Goal: Transaction & Acquisition: Purchase product/service

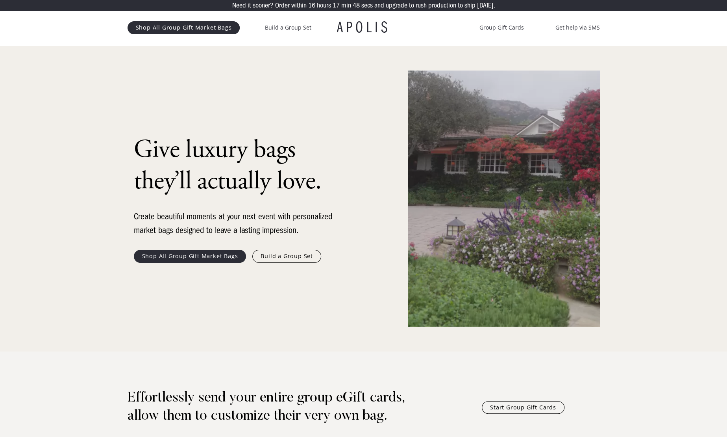
click at [198, 28] on link "Shop All Group Gift Market Bags" at bounding box center [184, 27] width 113 height 13
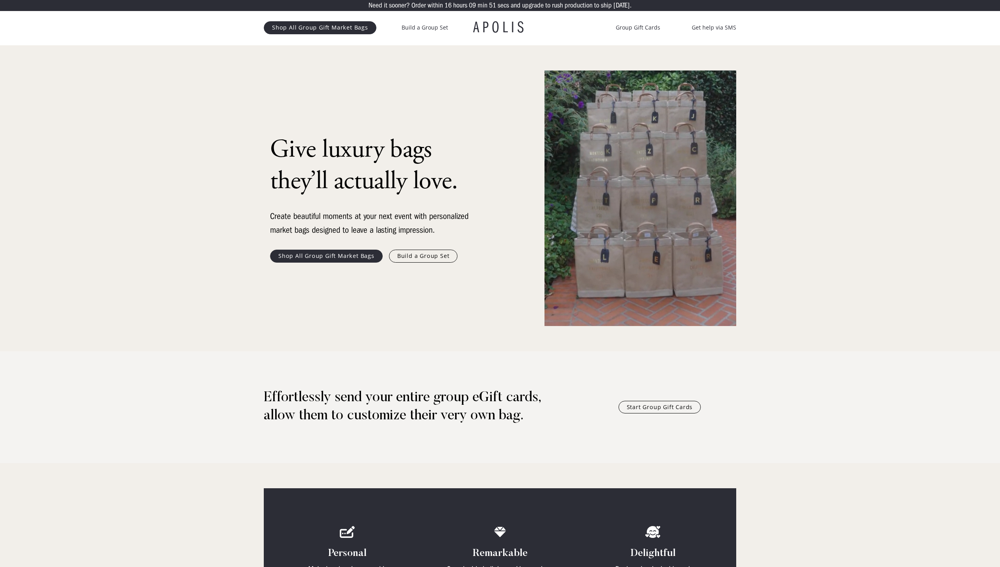
click at [323, 255] on link "Shop All Group Gift Market Bags" at bounding box center [326, 256] width 113 height 13
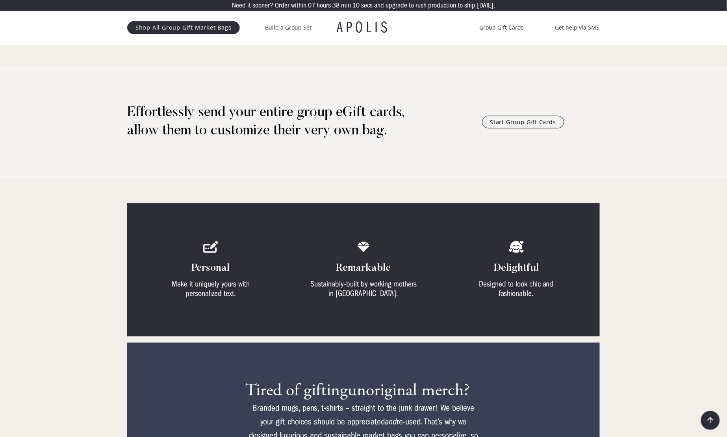
scroll to position [114, 0]
